Goal: Transaction & Acquisition: Purchase product/service

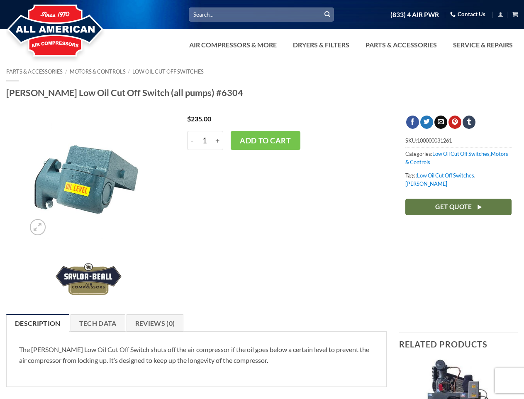
click at [262, 199] on div "$ 235.00 - [PERSON_NAME] Low Oil Cut Off Switch (all pumps) #6304 quantity 1 + …" at bounding box center [284, 210] width 218 height 190
click at [350, 45] on link "Dryers & Filters" at bounding box center [321, 45] width 66 height 17
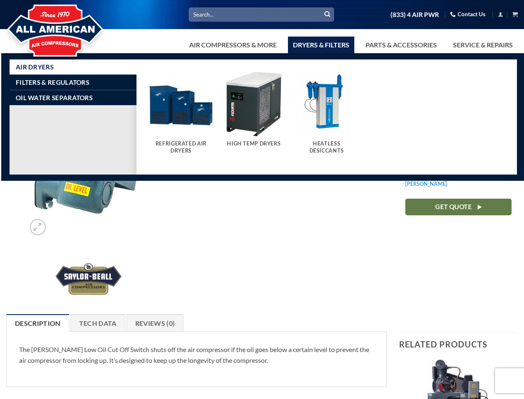
click at [232, 45] on link "Air Compressors & More" at bounding box center [233, 45] width 98 height 17
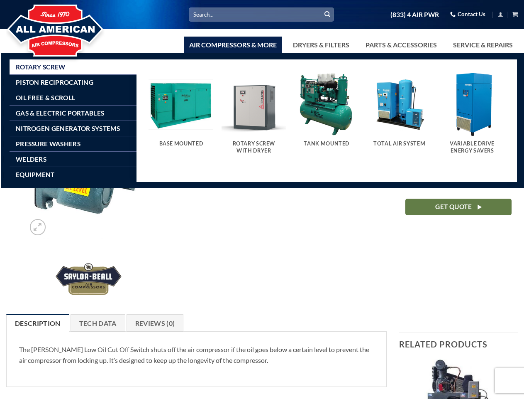
click at [320, 45] on link "Dryers & Filters" at bounding box center [321, 45] width 66 height 17
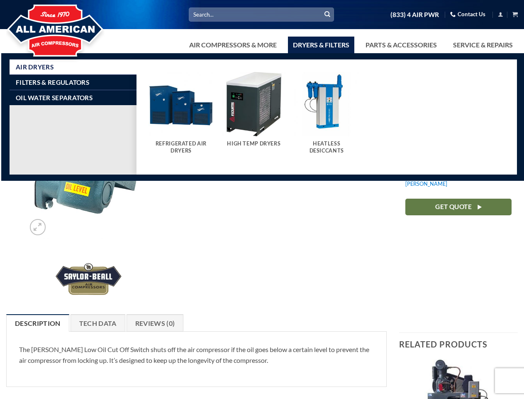
click at [401, 45] on link "Parts & Accessories" at bounding box center [401, 45] width 81 height 17
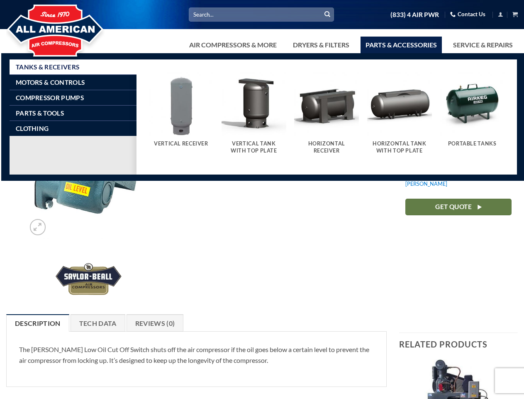
click at [262, 229] on div "$ 235.00 - [PERSON_NAME] Low Oil Cut Off Switch (all pumps) #6304 quantity 1 + …" at bounding box center [284, 210] width 218 height 190
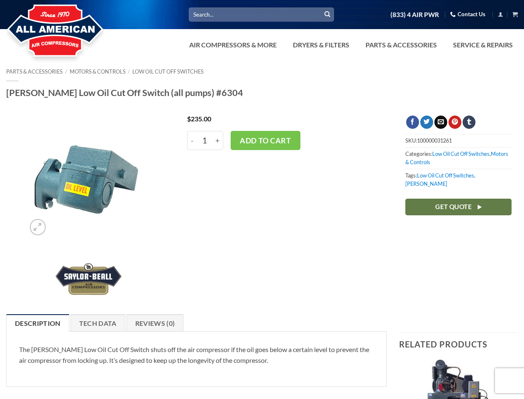
click at [205, 144] on h5 "Vertical Receiver" at bounding box center [181, 147] width 56 height 7
click at [192, 144] on h5 "Vertical Receiver" at bounding box center [181, 147] width 56 height 7
click at [218, 140] on input "+" at bounding box center [218, 140] width 11 height 19
type input "2"
